Goal: Task Accomplishment & Management: Manage account settings

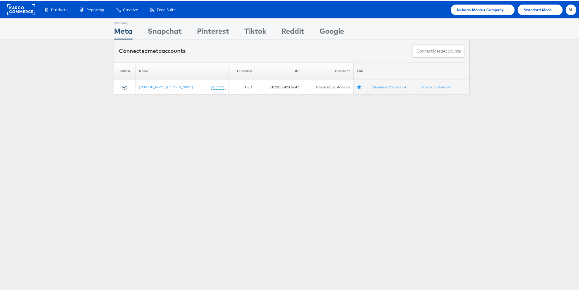
click at [496, 9] on span "Neiman Marcus Company" at bounding box center [480, 8] width 47 height 6
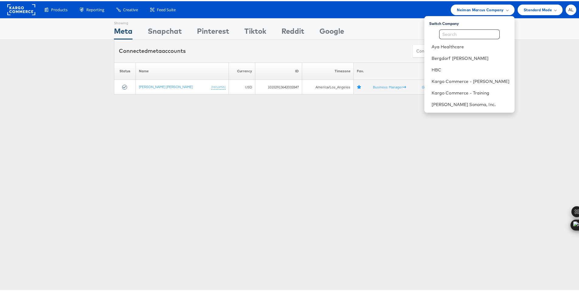
click at [154, 172] on div "Showing Meta Showing Snapchat Showing Pinterest Showing Tiktok Showing Reddit S…" at bounding box center [292, 169] width 584 height 304
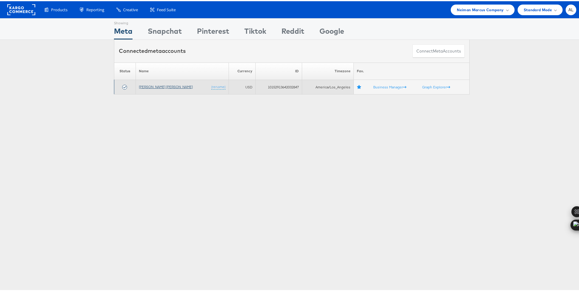
click at [155, 85] on link "Neiman Marcus" at bounding box center [166, 85] width 54 height 5
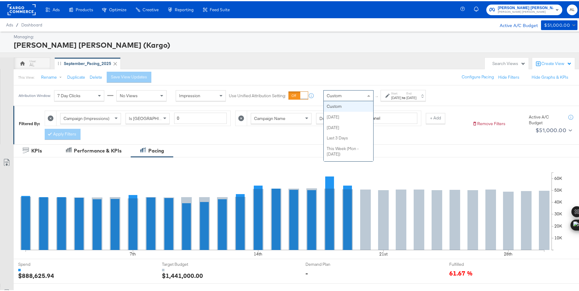
click at [362, 95] on div "Custom" at bounding box center [349, 94] width 50 height 10
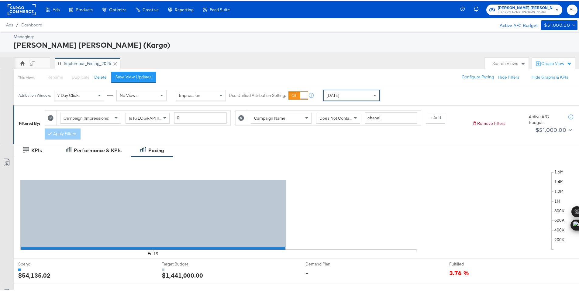
scroll to position [177, 0]
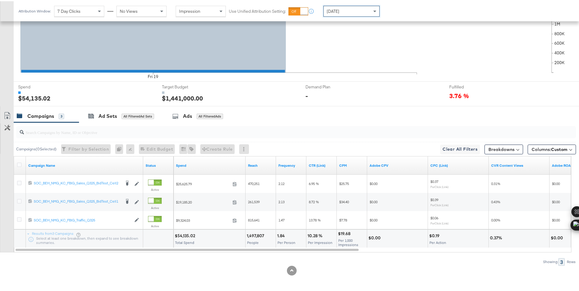
click at [182, 236] on div "$54,135.02" at bounding box center [186, 235] width 22 height 6
copy div "54,135.02"
click at [347, 7] on div "Today" at bounding box center [352, 10] width 56 height 10
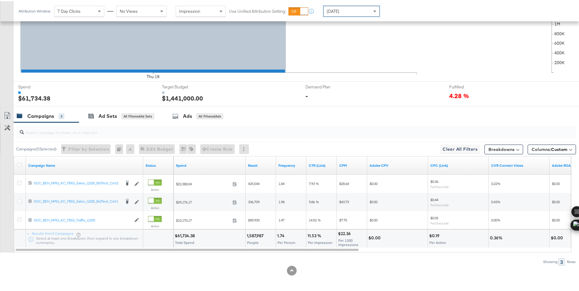
click at [185, 235] on div "$61,734.38" at bounding box center [186, 235] width 22 height 6
copy div "61,734.38"
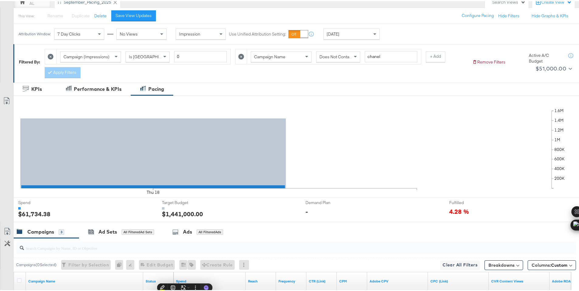
scroll to position [0, 0]
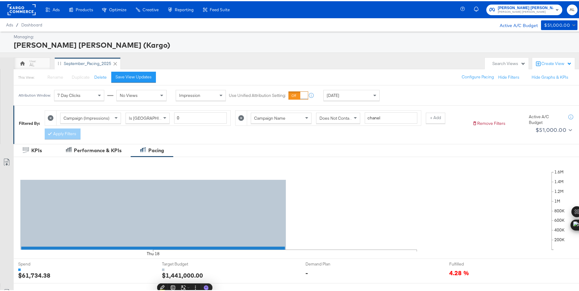
click at [34, 7] on rect at bounding box center [22, 8] width 28 height 11
click at [28, 9] on rect at bounding box center [22, 8] width 28 height 11
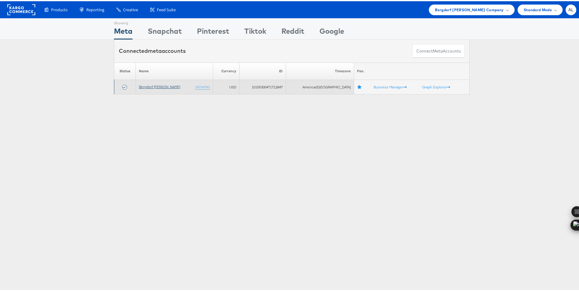
click at [155, 86] on link "Bergdorf Goodman" at bounding box center [159, 85] width 41 height 5
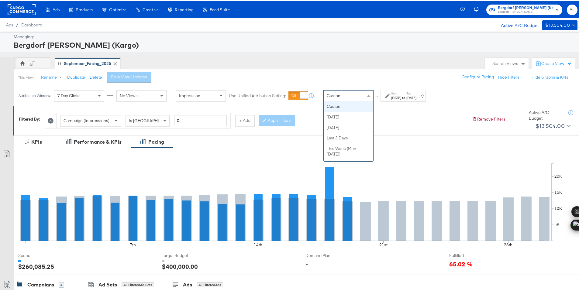
click at [352, 92] on div "Custom" at bounding box center [349, 94] width 50 height 10
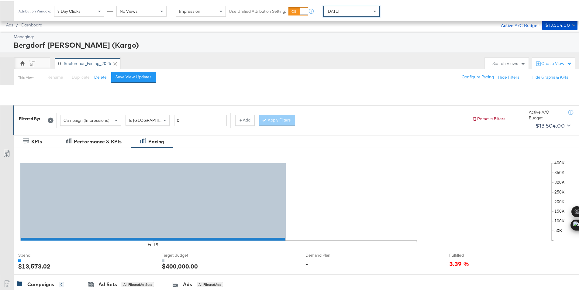
scroll to position [150, 0]
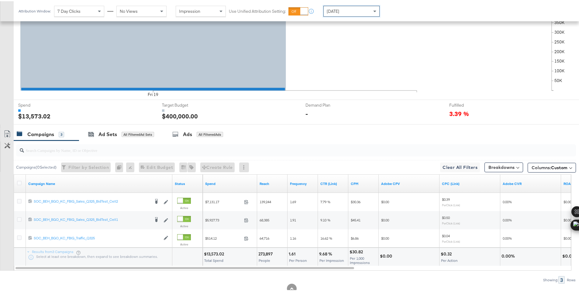
click at [212, 253] on div "$13,573.02" at bounding box center [215, 253] width 22 height 6
copy div "13,573.02"
click at [338, 9] on div "Today" at bounding box center [352, 10] width 56 height 10
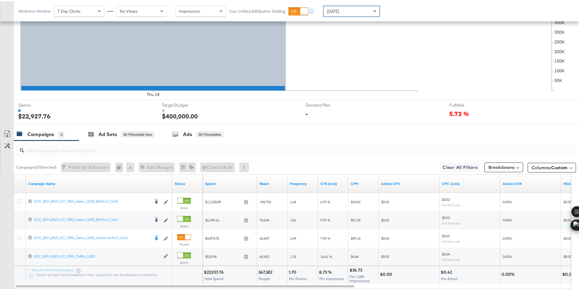
click at [213, 271] on div "$22,927.76" at bounding box center [215, 271] width 22 height 6
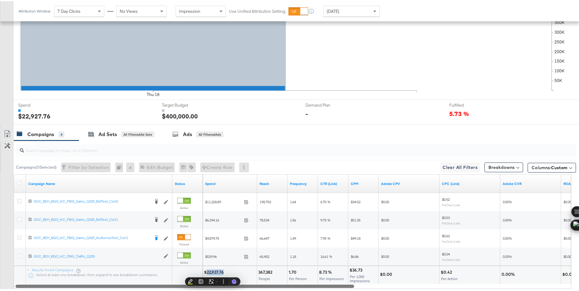
copy div "22,927.76"
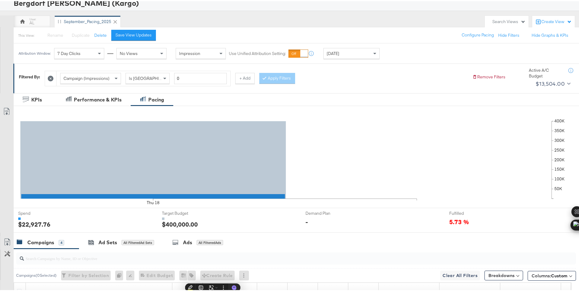
scroll to position [0, 0]
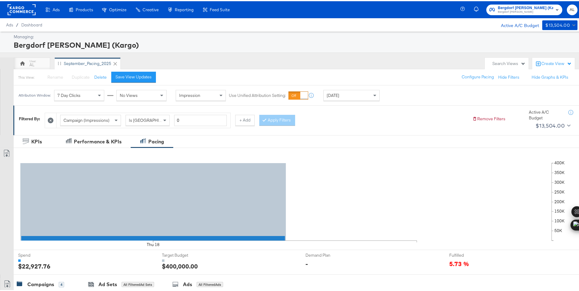
click at [16, 11] on rect at bounding box center [22, 8] width 28 height 11
click at [17, 9] on rect at bounding box center [22, 8] width 28 height 11
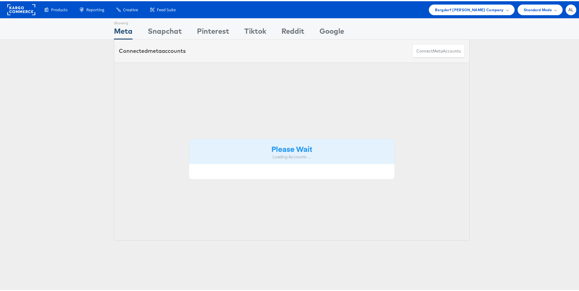
click at [498, 6] on span "Bergdorf [PERSON_NAME] Company" at bounding box center [469, 8] width 69 height 6
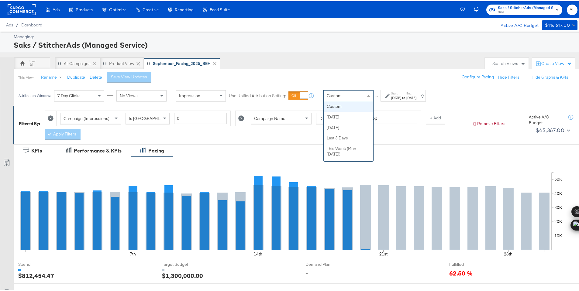
click at [347, 94] on div "Custom" at bounding box center [349, 94] width 50 height 10
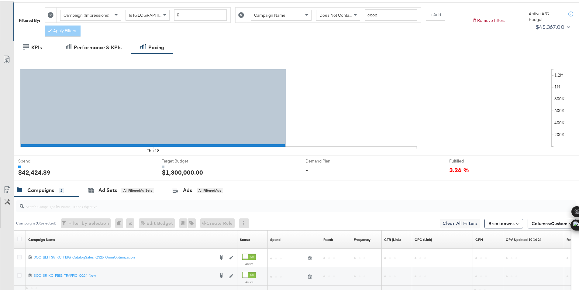
scroll to position [159, 0]
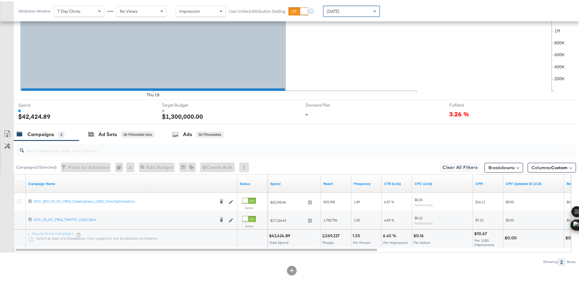
click at [277, 236] on div "$42,424.89" at bounding box center [280, 235] width 23 height 6
copy div "42,424.89"
click at [18, 182] on icon at bounding box center [19, 182] width 5 height 5
click at [0, 0] on input "checkbox" at bounding box center [0, 0] width 0 height 0
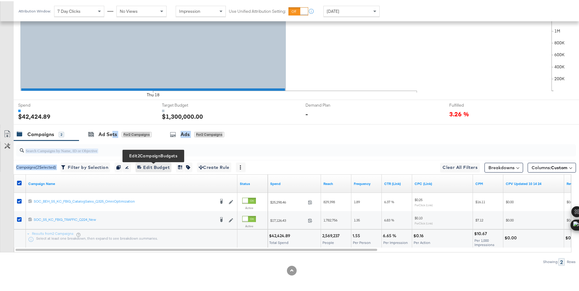
drag, startPoint x: 113, startPoint y: 131, endPoint x: 149, endPoint y: 166, distance: 49.7
click at [149, 166] on div "KPIs Performance & KPIs Pacing Export Pacing Data Thu 18 200K 400K 600K 800K 1M…" at bounding box center [292, 137] width 584 height 307
click at [149, 166] on span "Edit 2 Campaign Budgets Edit Budget" at bounding box center [153, 167] width 32 height 8
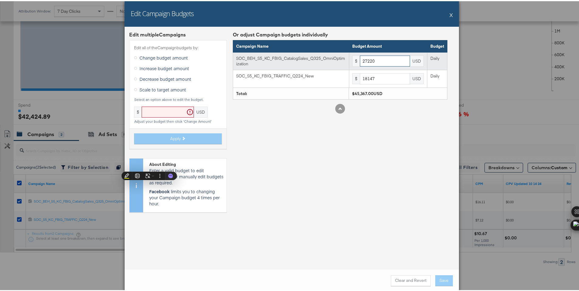
click at [366, 63] on input "27220" at bounding box center [385, 59] width 50 height 11
paste input "667"
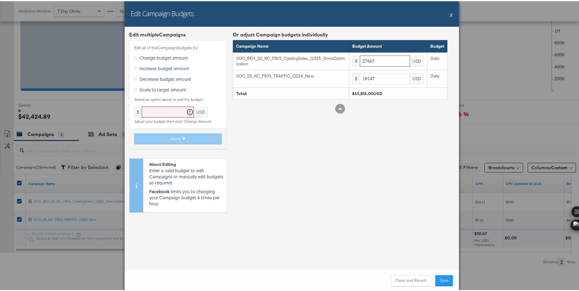
type input "27667"
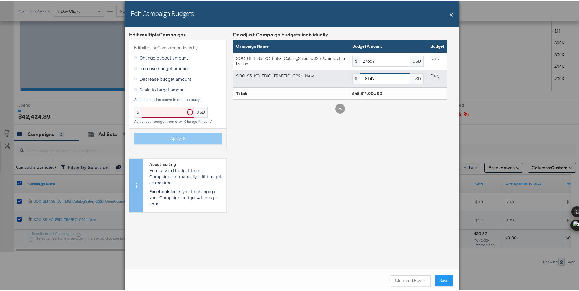
click at [375, 77] on input "18147" at bounding box center [385, 77] width 50 height 11
paste input "444"
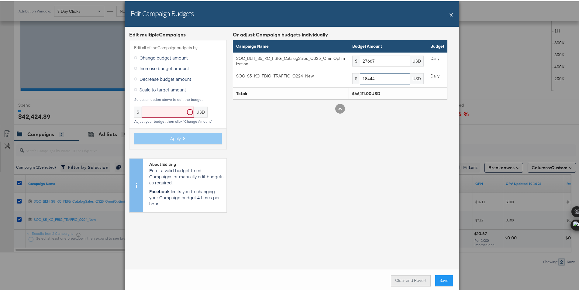
type input "18444"
click at [402, 282] on button "Clear and Revert" at bounding box center [411, 279] width 40 height 11
type input "27220"
type input "18147"
click at [450, 16] on button "X" at bounding box center [451, 14] width 3 height 12
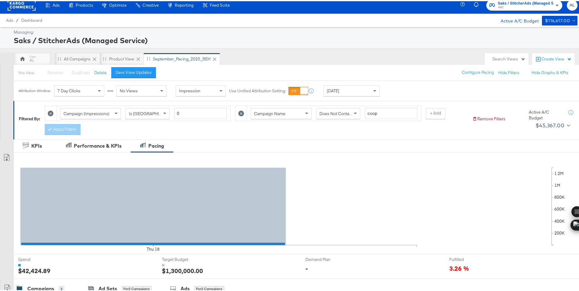
scroll to position [0, 0]
